Goal: Task Accomplishment & Management: Manage account settings

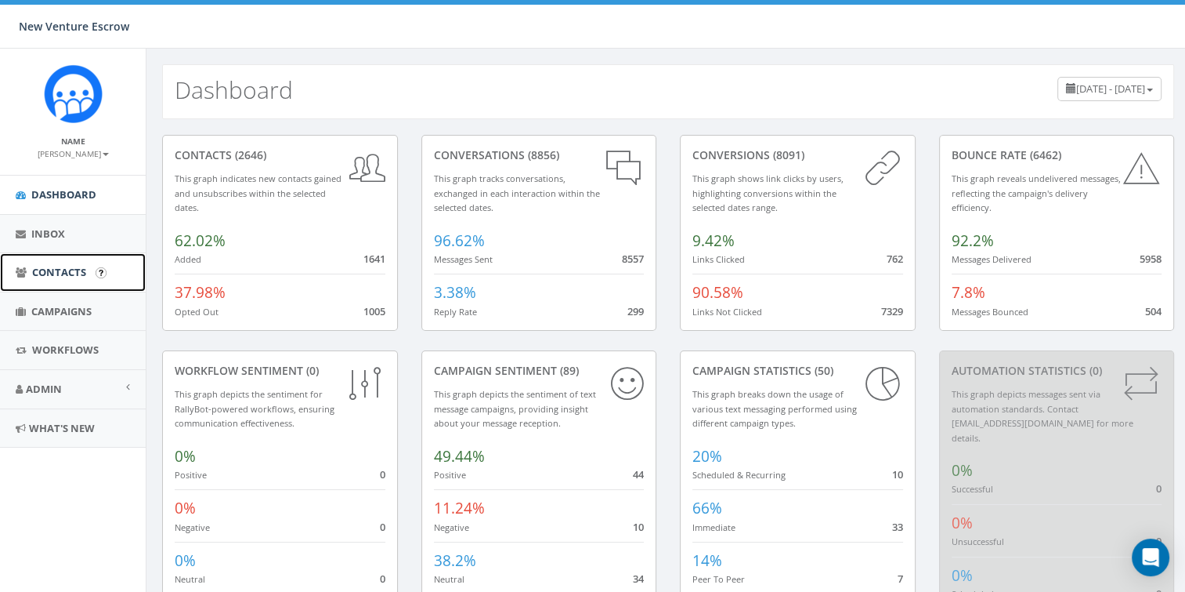
click at [85, 271] on span "Contacts" at bounding box center [59, 272] width 54 height 14
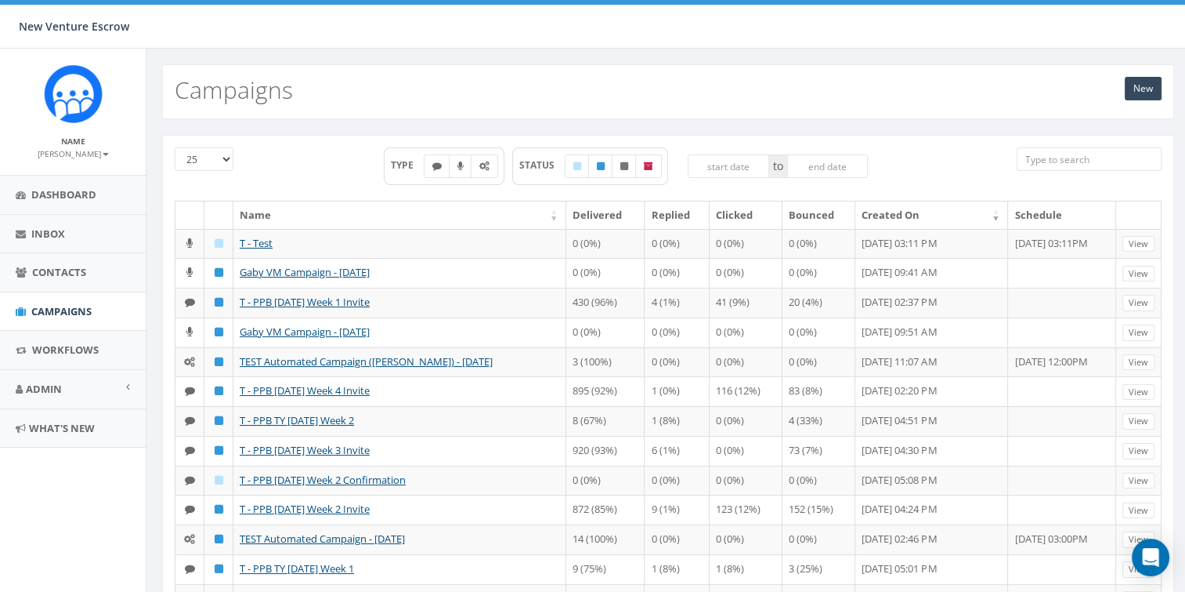
click at [248, 242] on link "T - Test" at bounding box center [256, 243] width 33 height 14
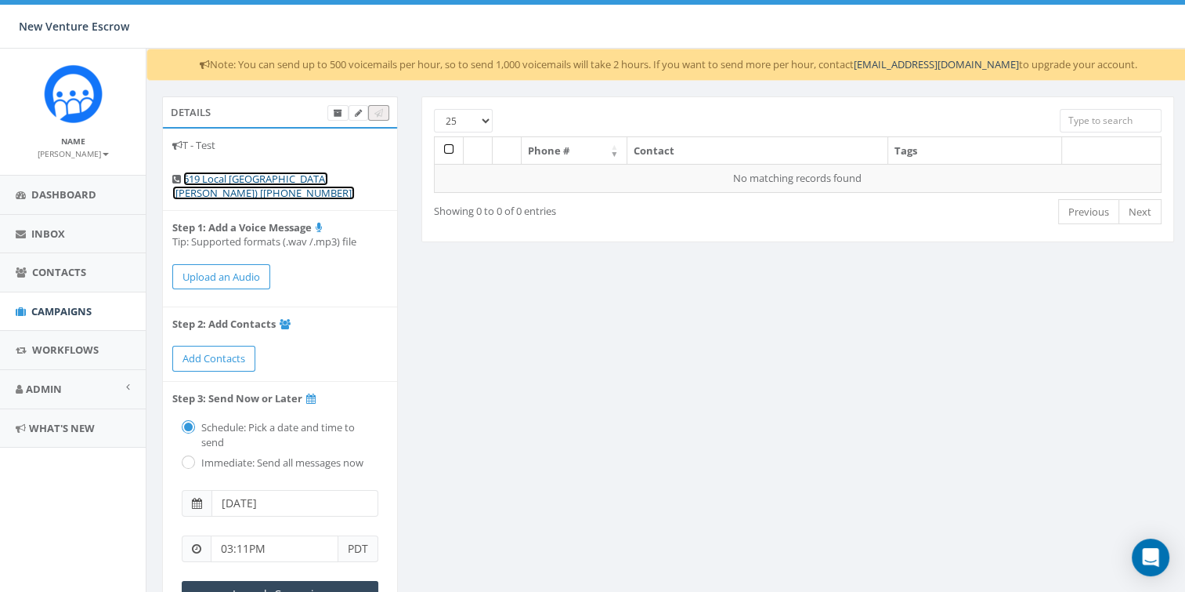
click at [307, 179] on link "619 Local San Diego (Tania Marks) [+1 619-902-4882]" at bounding box center [263, 186] width 183 height 29
click at [356, 110] on icon at bounding box center [358, 113] width 7 height 9
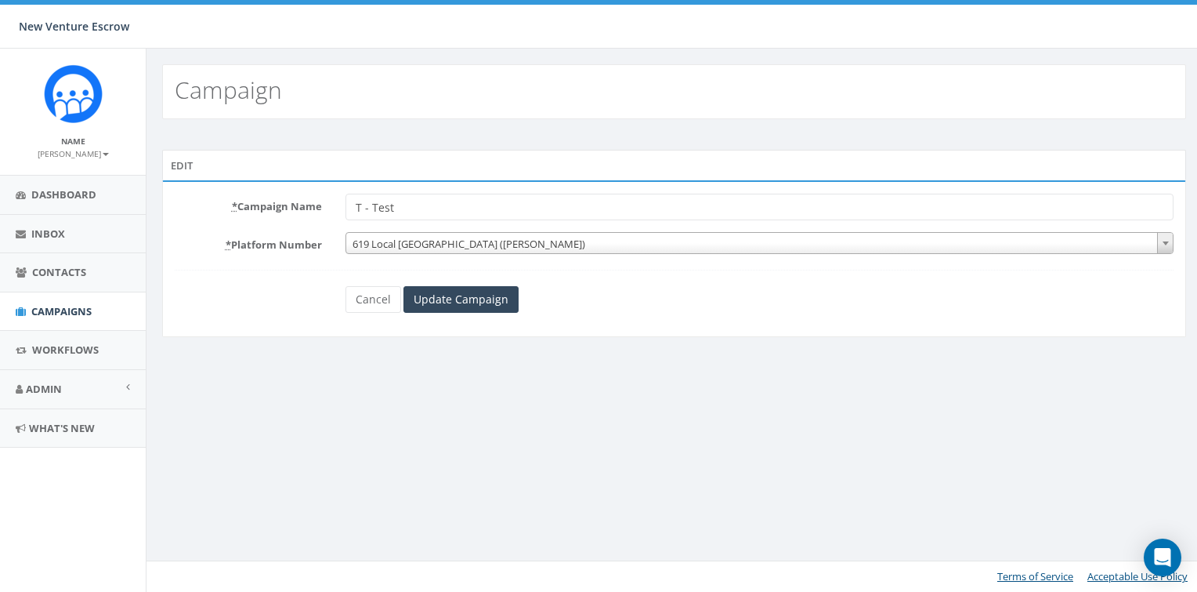
click at [496, 238] on span "619 Local [GEOGRAPHIC_DATA] ([PERSON_NAME])" at bounding box center [759, 244] width 827 height 22
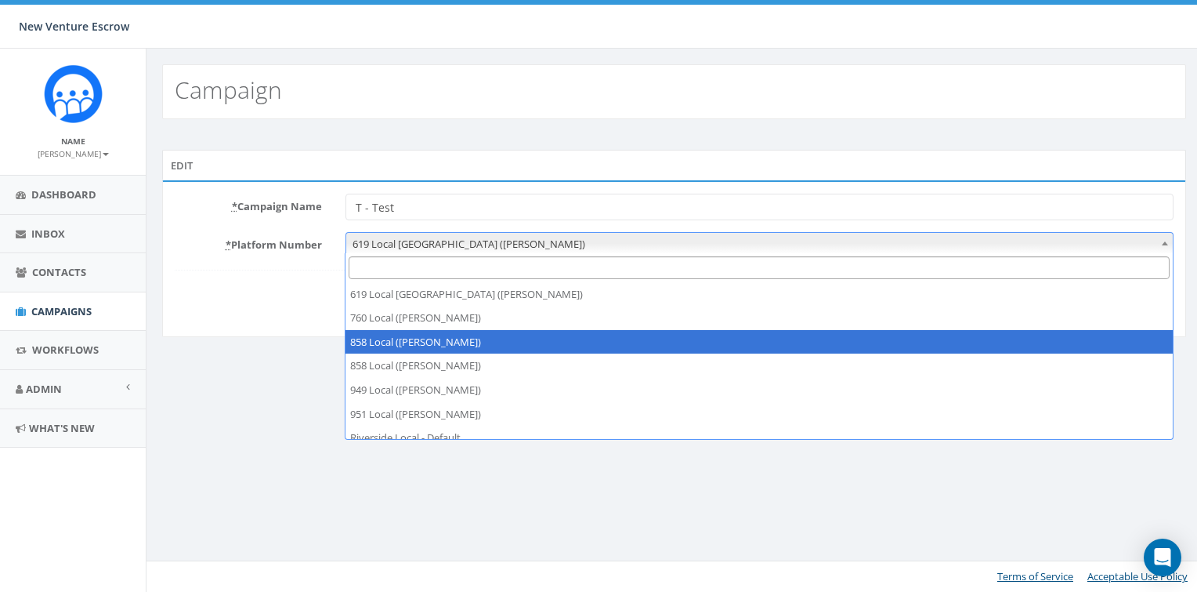
scroll to position [34, 0]
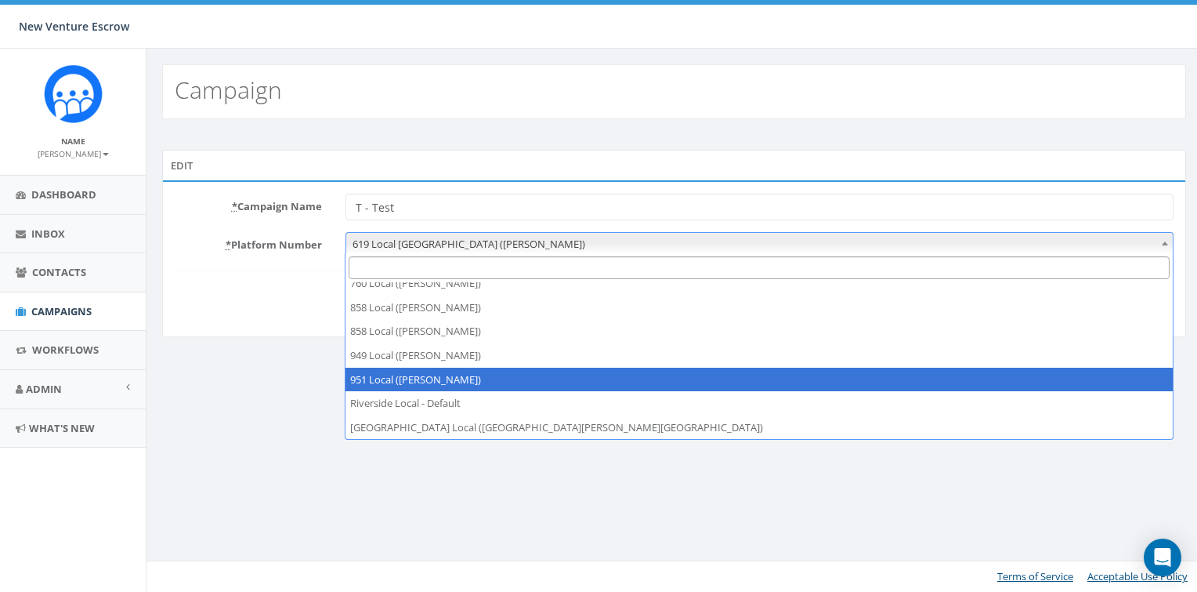
select select "7399274"
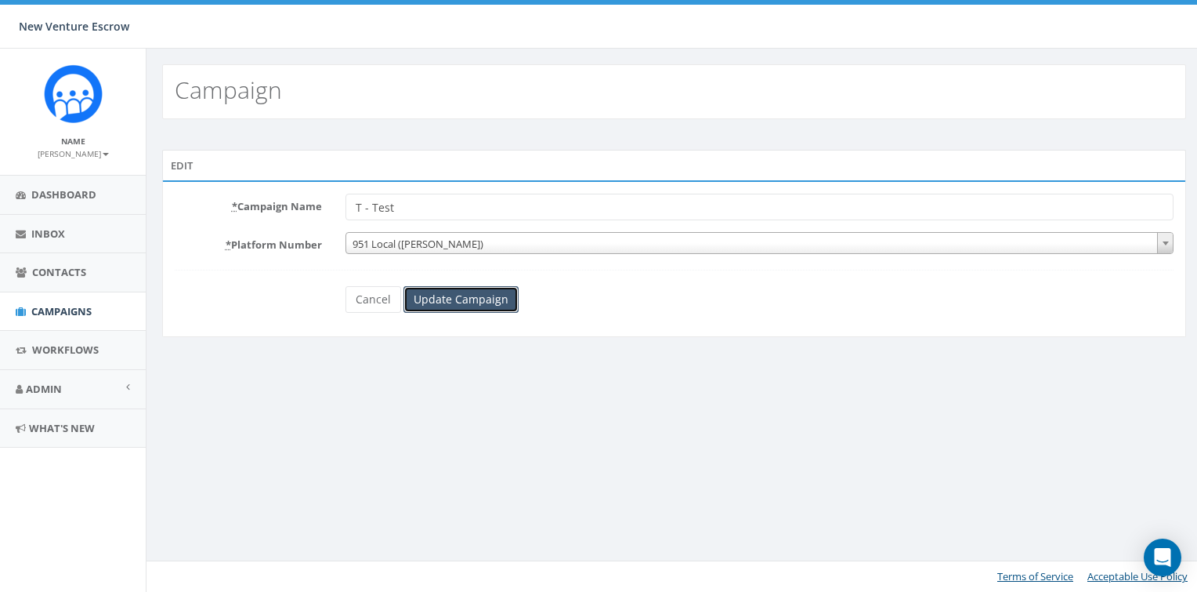
click at [475, 304] on input "Update Campaign" at bounding box center [460, 299] width 115 height 27
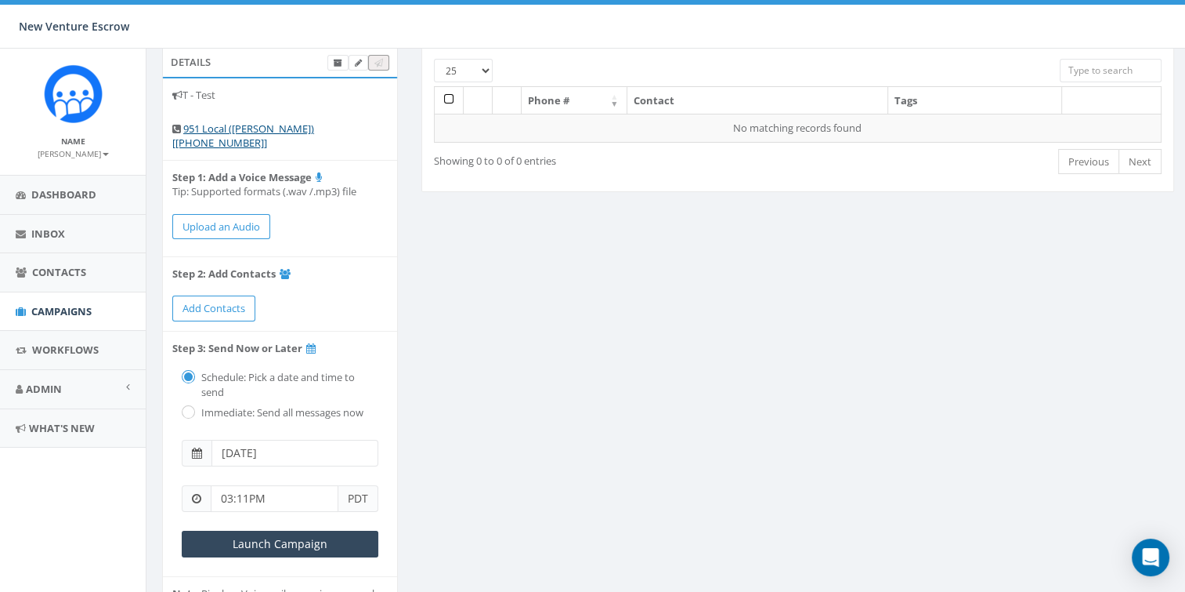
scroll to position [78, 0]
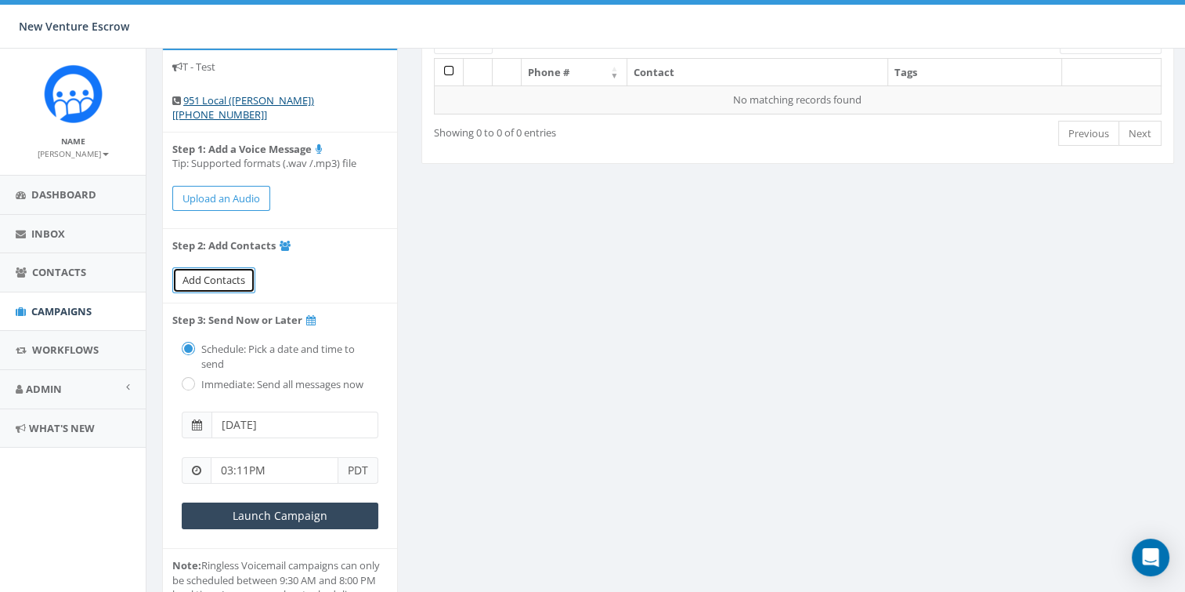
click at [243, 279] on span "Add Contacts" at bounding box center [214, 280] width 63 height 14
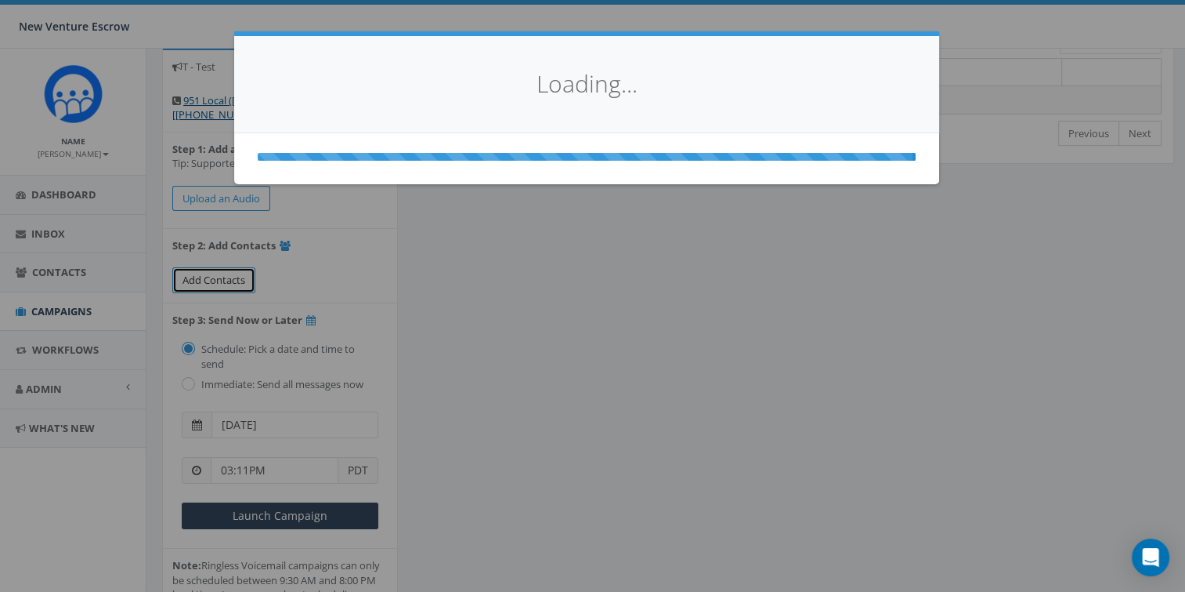
select select
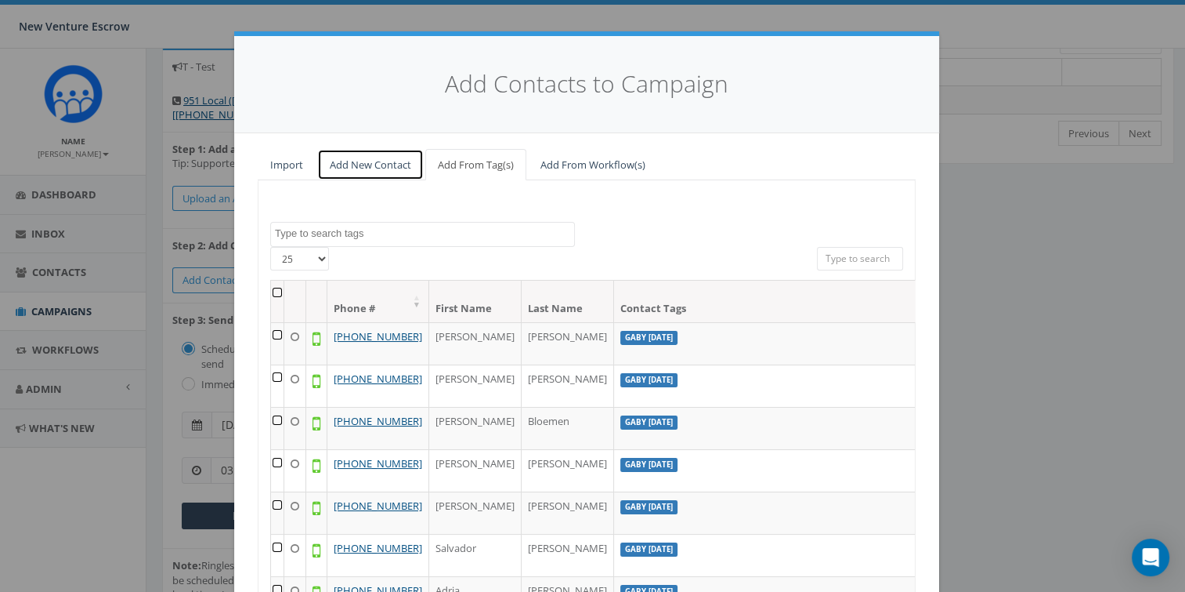
click at [373, 165] on link "Add New Contact" at bounding box center [370, 165] width 107 height 32
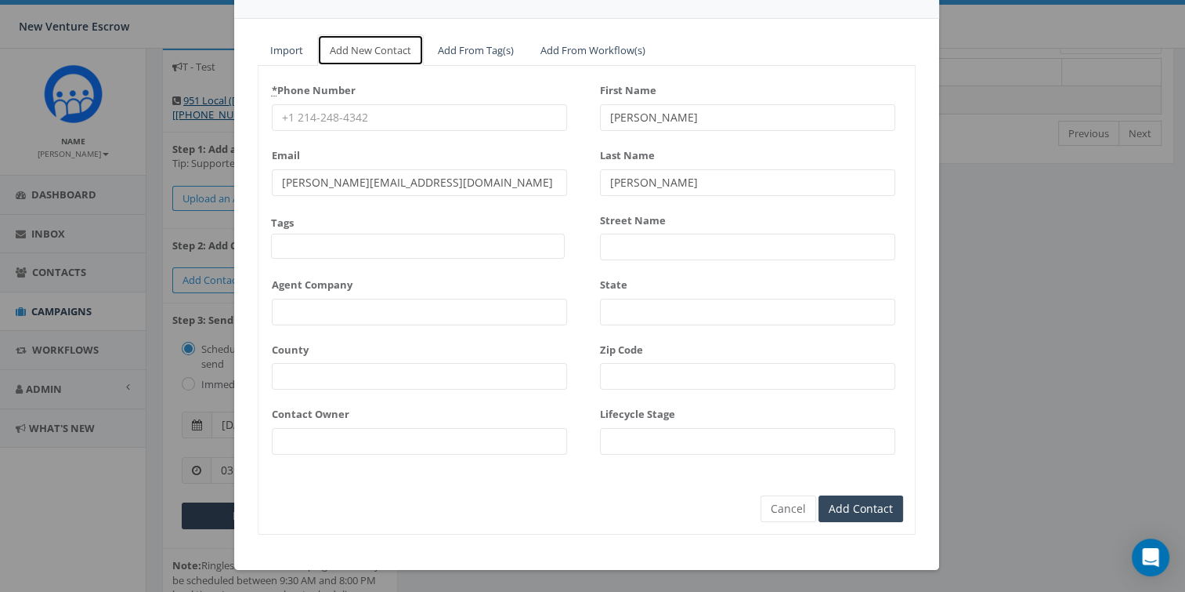
scroll to position [0, 0]
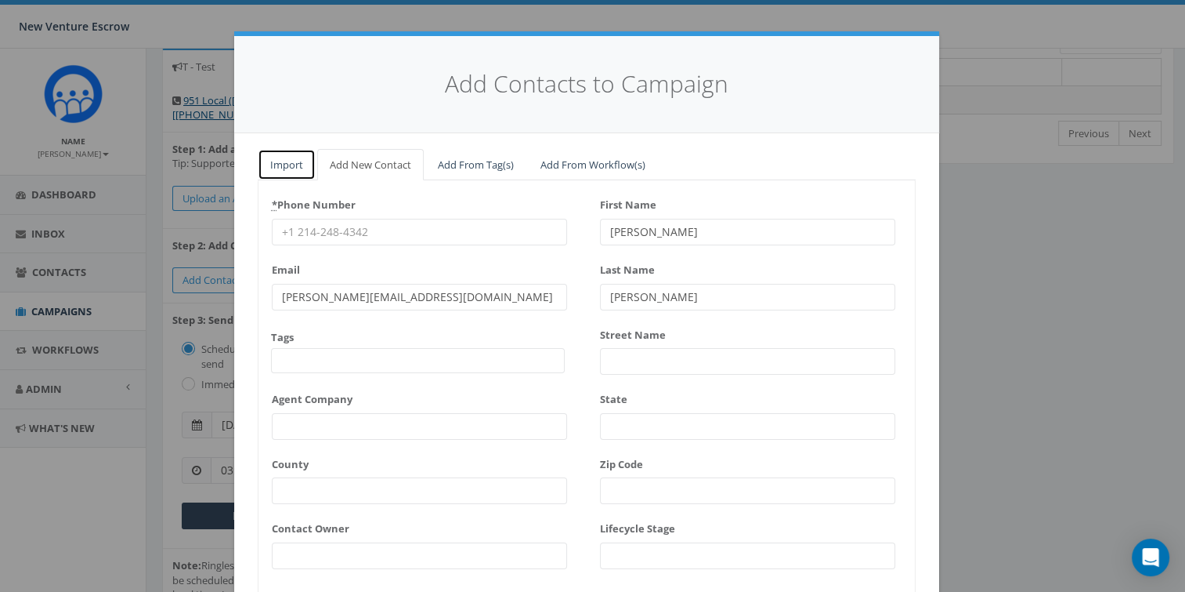
click at [271, 157] on link "Import" at bounding box center [287, 165] width 58 height 32
